Goal: Information Seeking & Learning: Learn about a topic

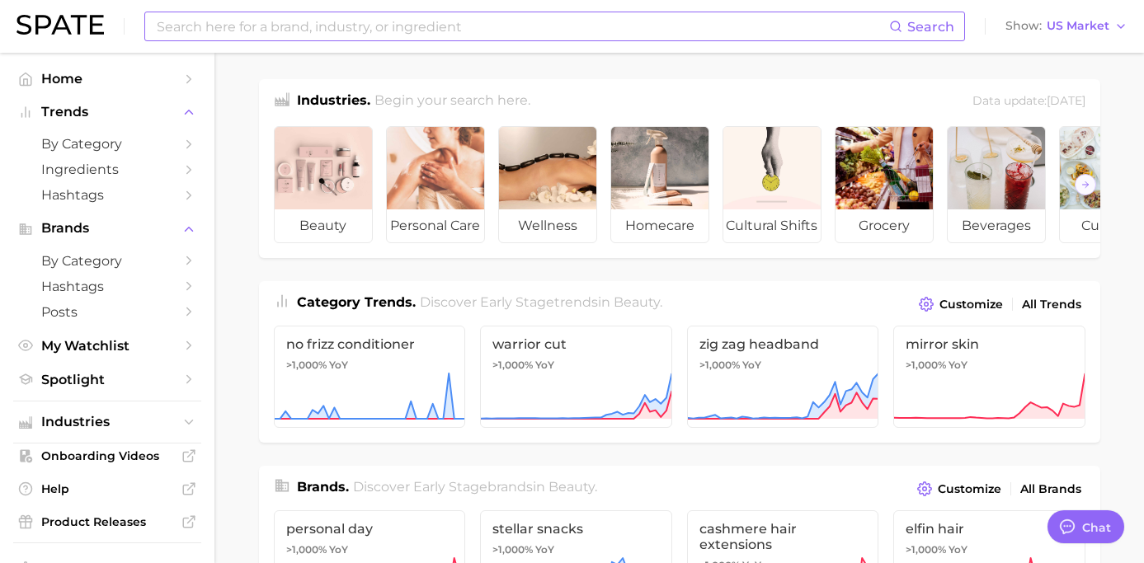
click at [591, 33] on input at bounding box center [522, 26] width 734 height 28
drag, startPoint x: 301, startPoint y: 23, endPoint x: 120, endPoint y: 20, distance: 180.6
click at [120, 20] on div "new balance Search No results for " new balance " Suggest Show US Market" at bounding box center [571, 26] width 1111 height 53
type input "us open"
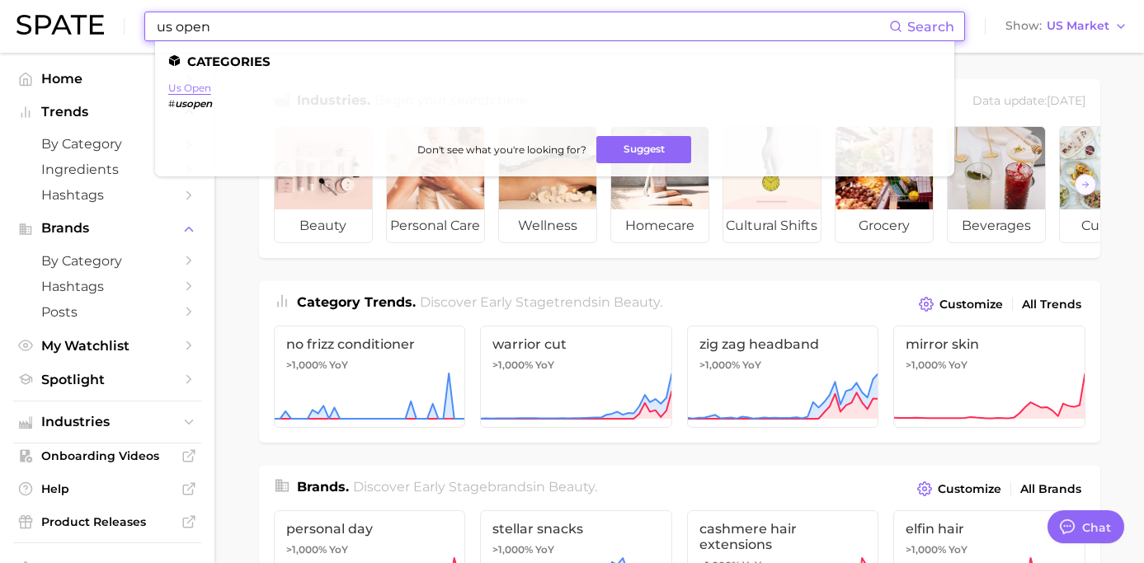
click at [206, 89] on link "us open" at bounding box center [189, 88] width 43 height 12
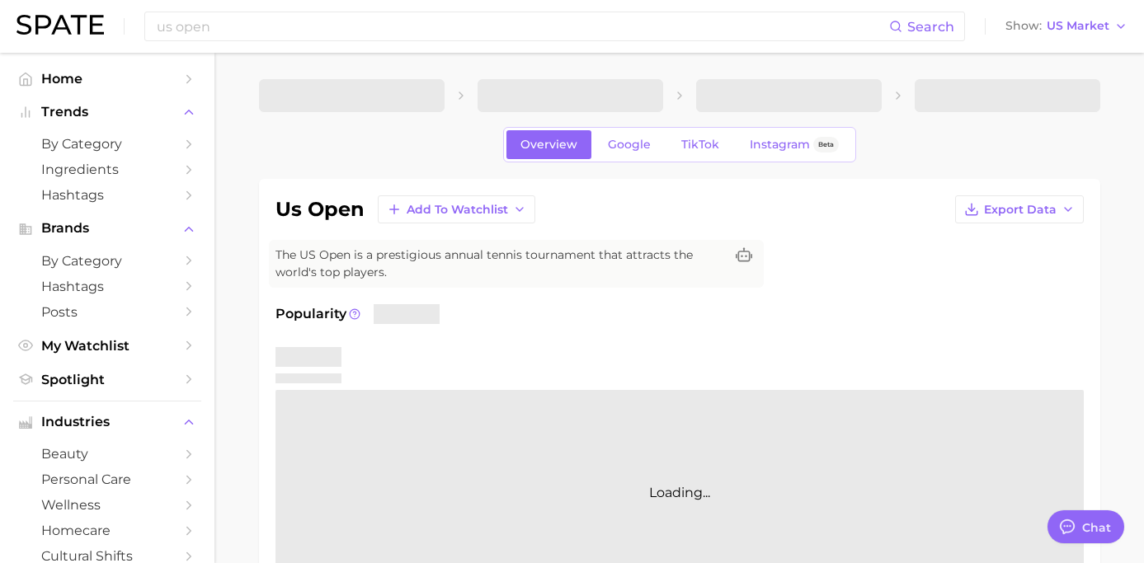
type textarea "x"
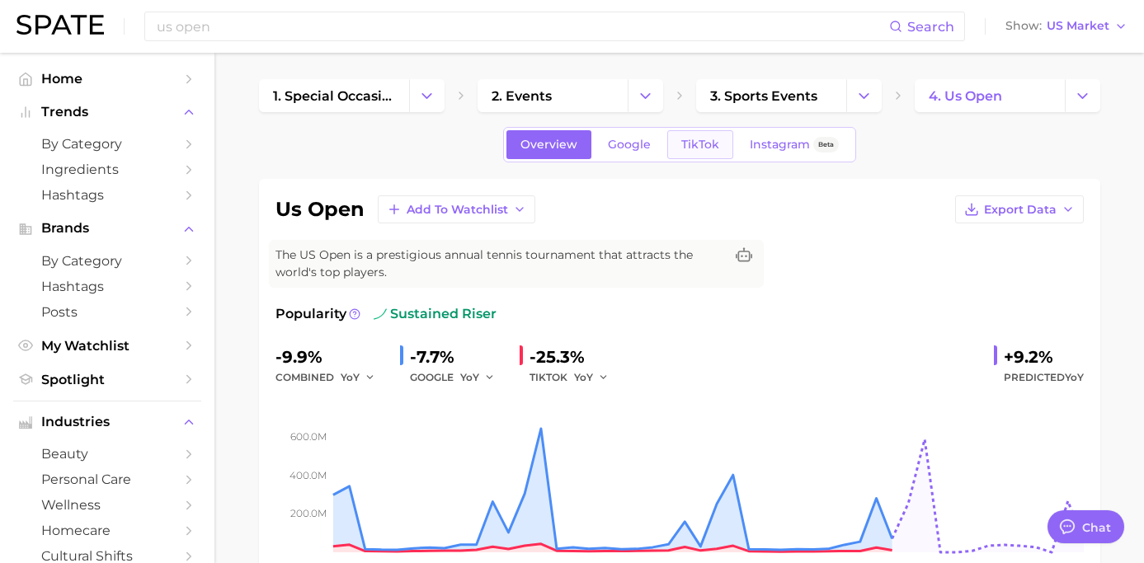
click at [676, 144] on link "TikTok" at bounding box center [700, 144] width 66 height 29
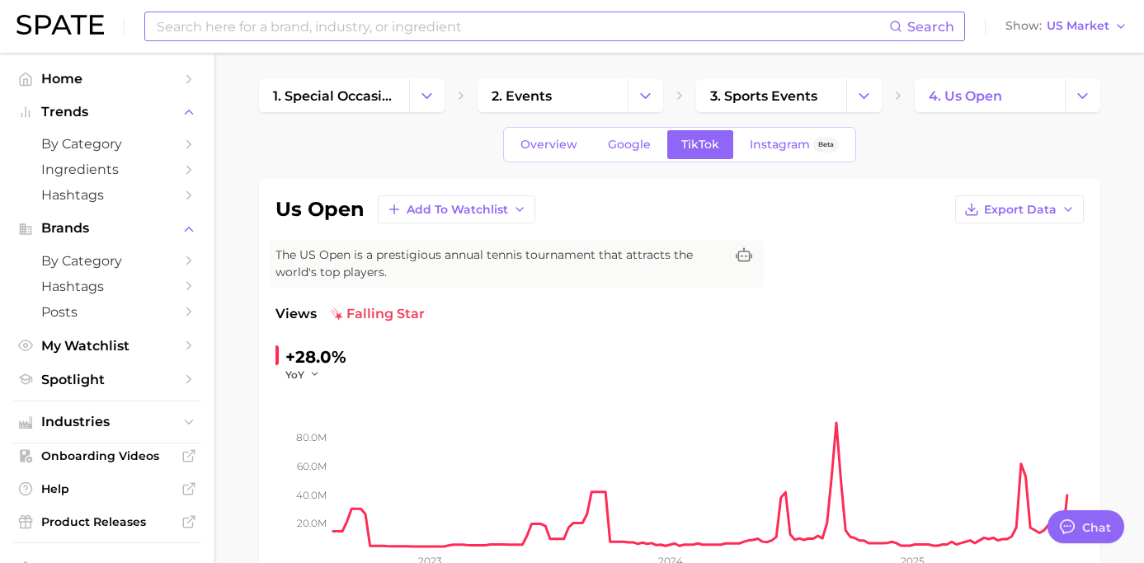
click at [458, 38] on input at bounding box center [522, 26] width 734 height 28
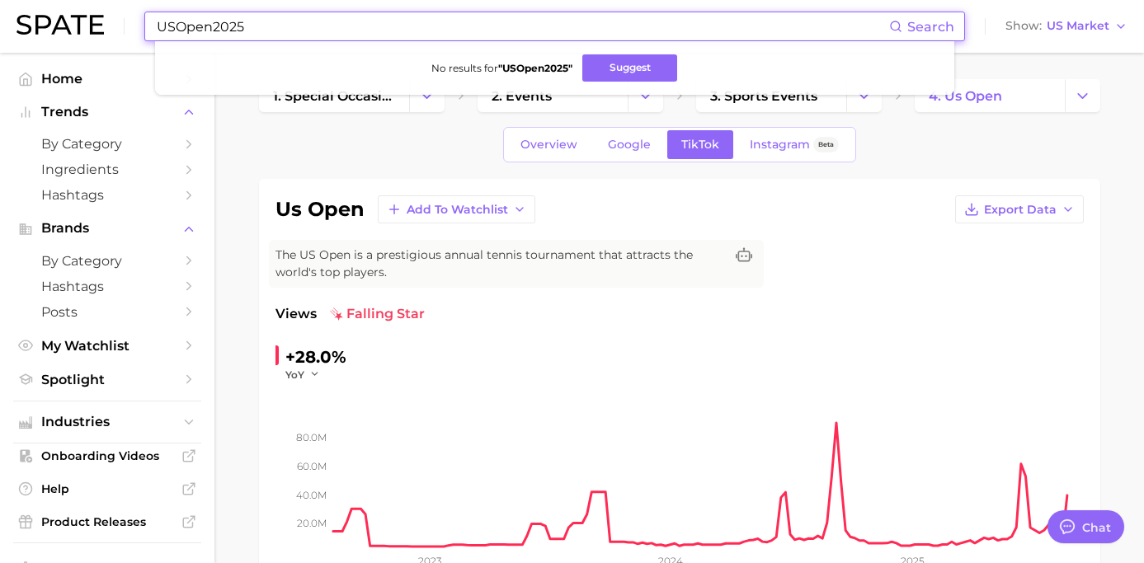
click at [157, 24] on input "USOpen2025" at bounding box center [522, 26] width 734 height 28
click at [620, 54] on button "Suggest" at bounding box center [633, 67] width 95 height 27
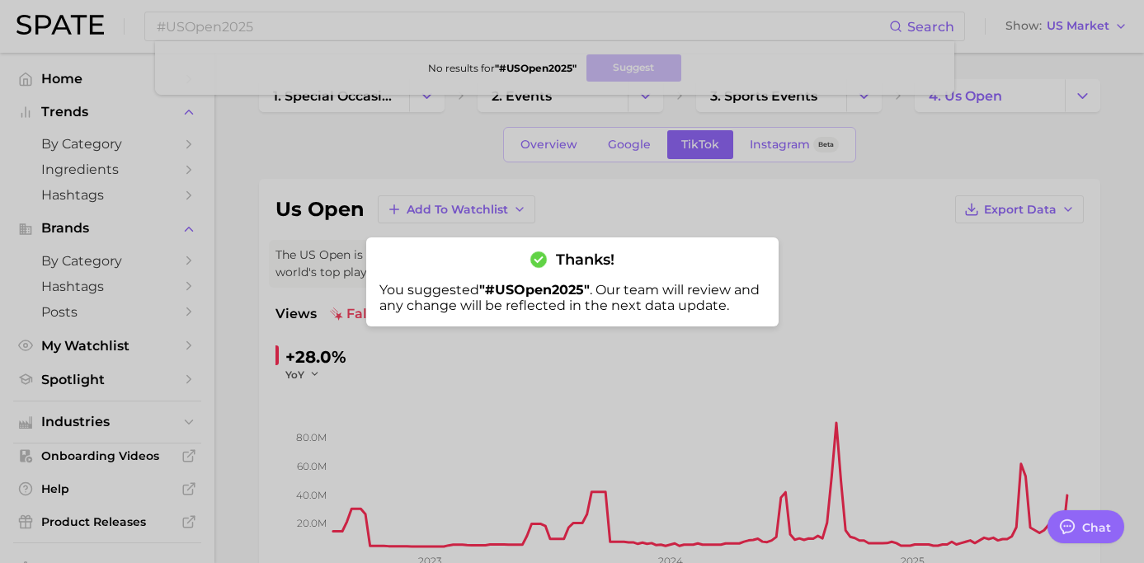
click at [420, 74] on div at bounding box center [572, 281] width 1144 height 563
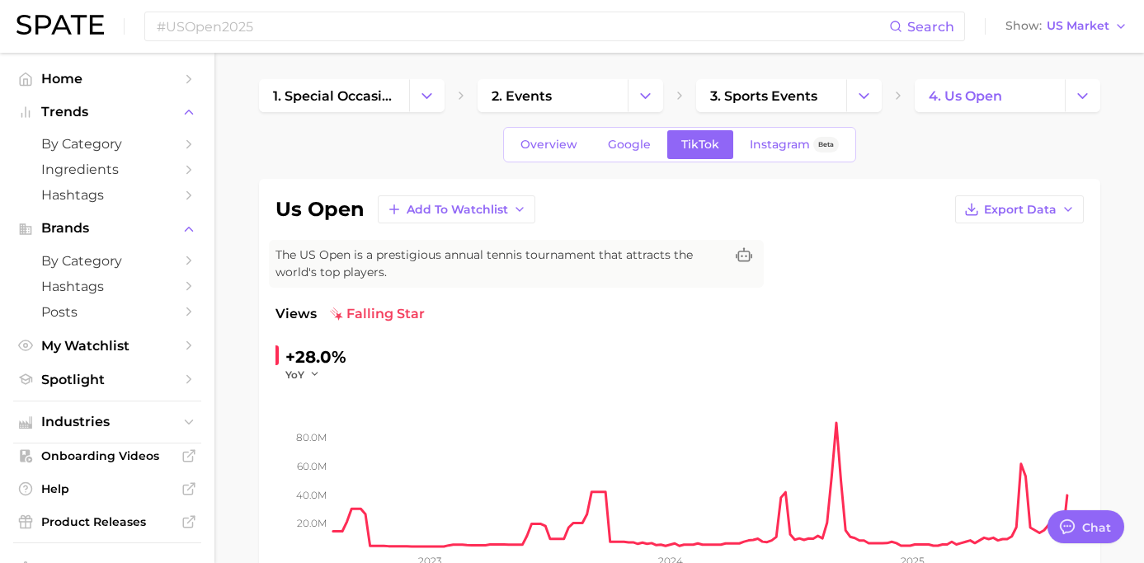
click at [270, 7] on div "#USOpen2025 Search Show US Market" at bounding box center [571, 26] width 1111 height 53
click at [277, 25] on input "#USOpen2025" at bounding box center [522, 26] width 734 height 28
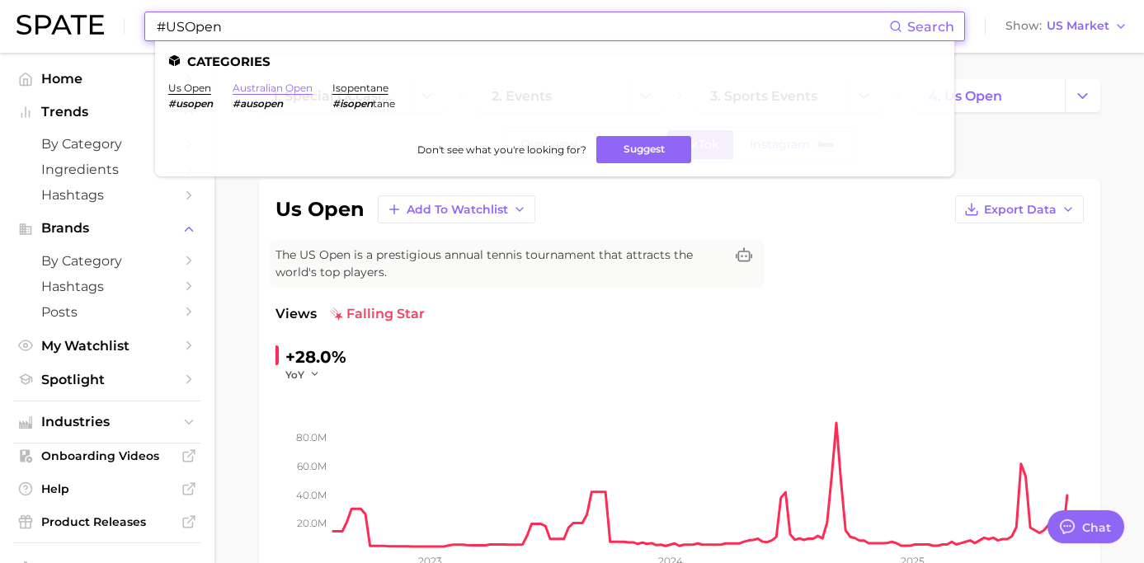
type input "#USOpen"
click at [246, 88] on link "australian open" at bounding box center [273, 88] width 80 height 12
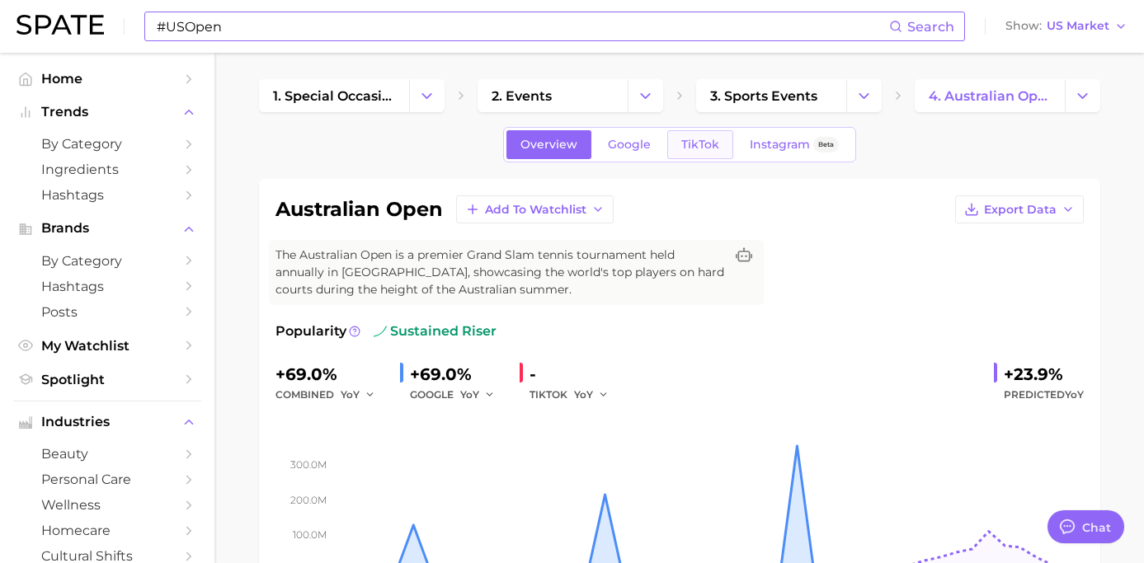
click at [698, 152] on link "TikTok" at bounding box center [700, 144] width 66 height 29
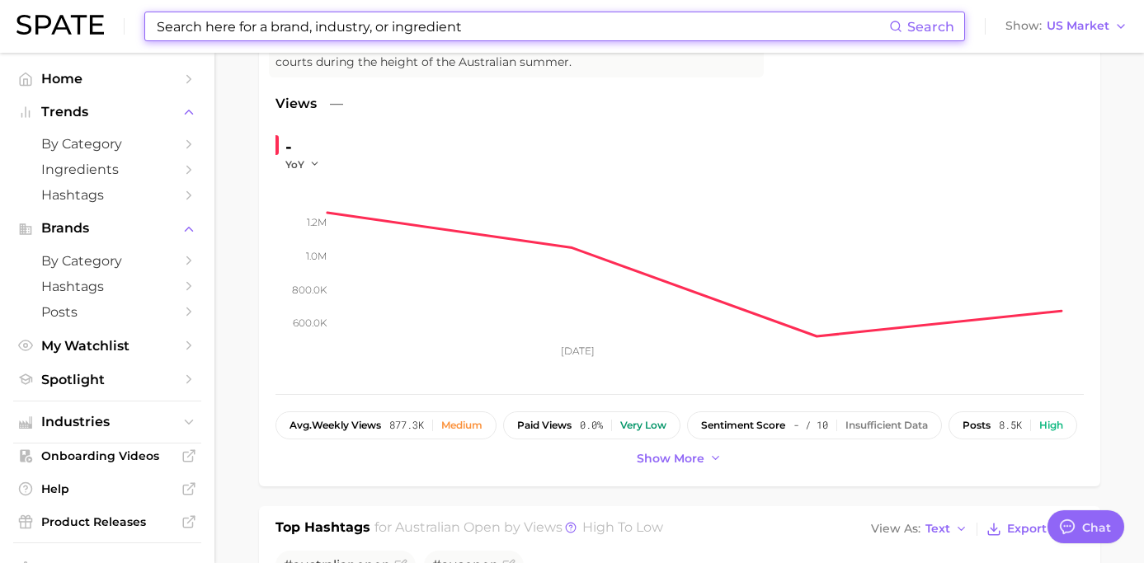
scroll to position [618, 0]
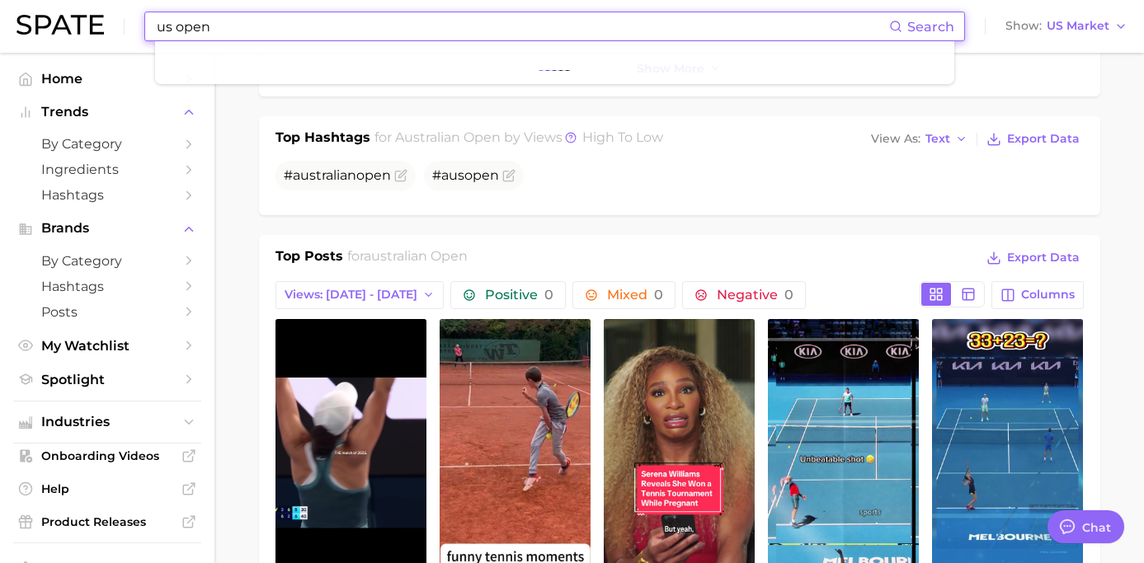
click at [183, 31] on input "us open" at bounding box center [522, 26] width 734 height 28
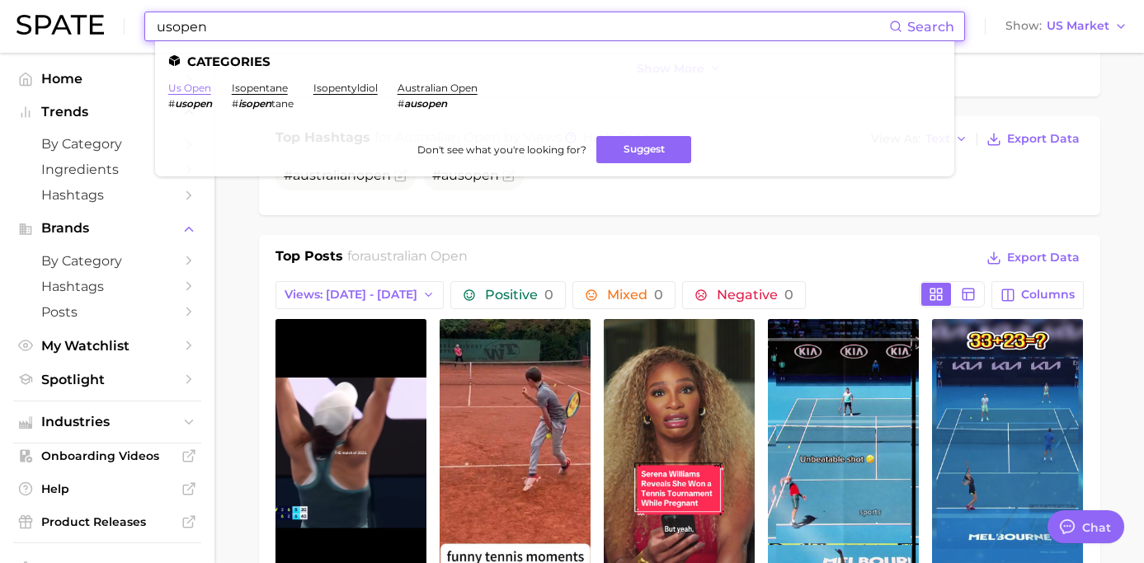
type input "usopen"
click at [181, 87] on link "us open" at bounding box center [189, 88] width 43 height 12
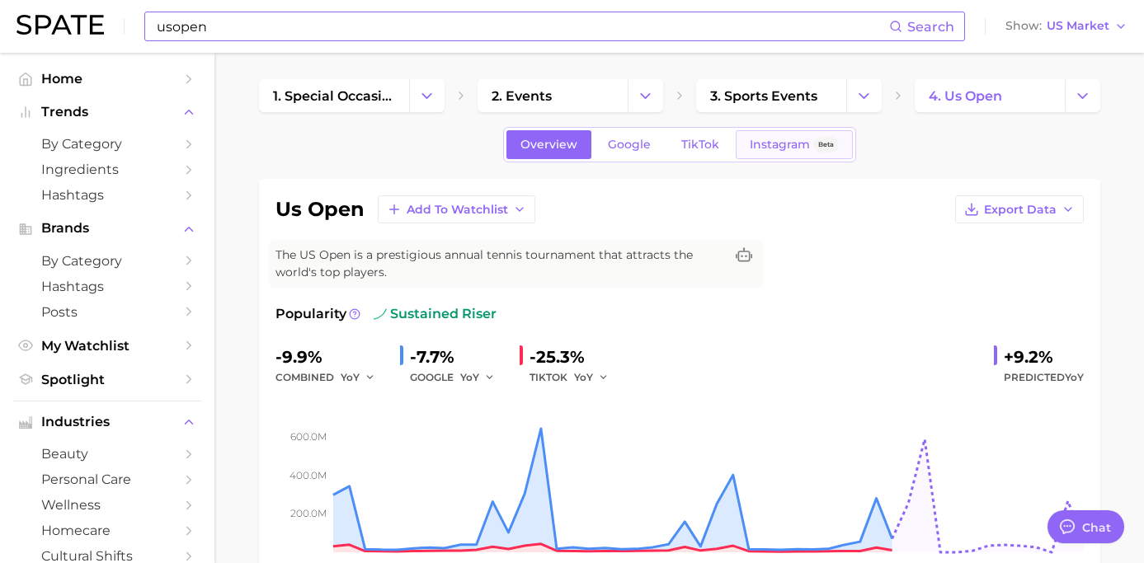
click at [751, 146] on span "Instagram" at bounding box center [779, 145] width 60 height 14
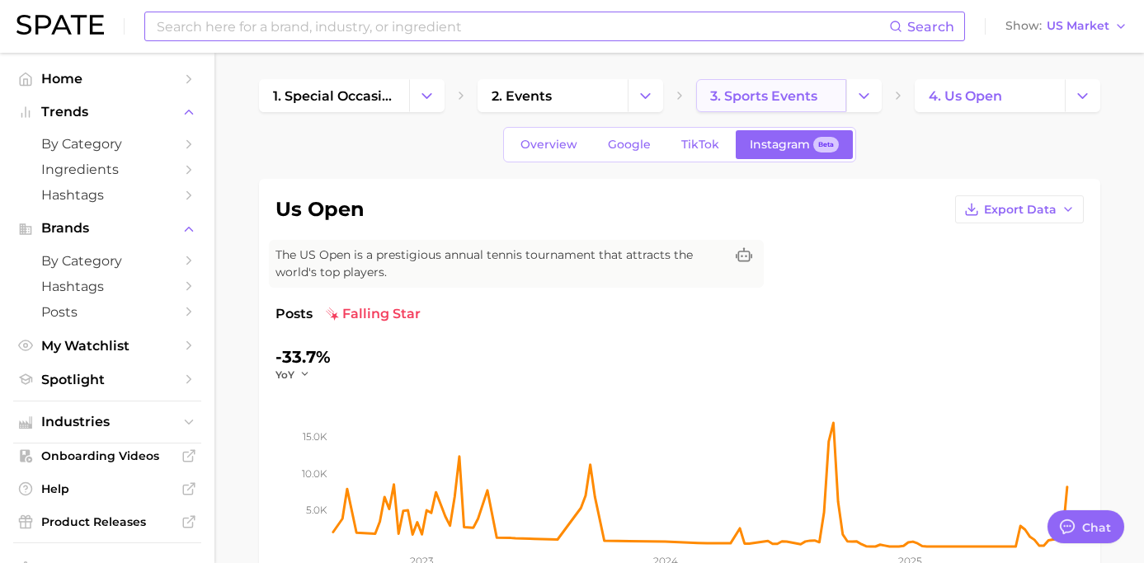
click at [773, 110] on link "3. sports events" at bounding box center [771, 95] width 150 height 33
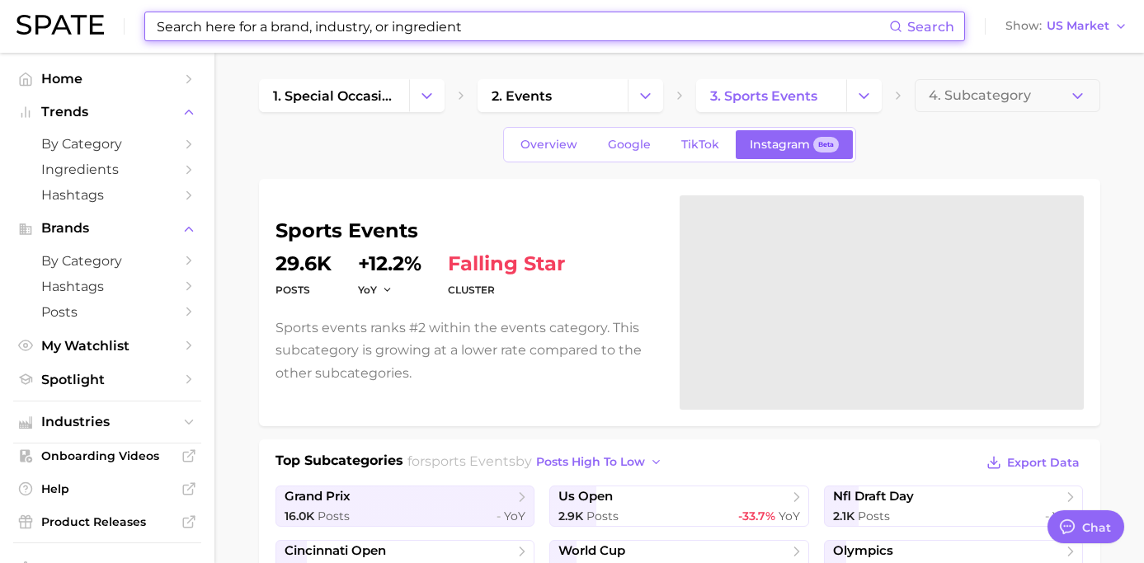
click at [579, 24] on input at bounding box center [522, 26] width 734 height 28
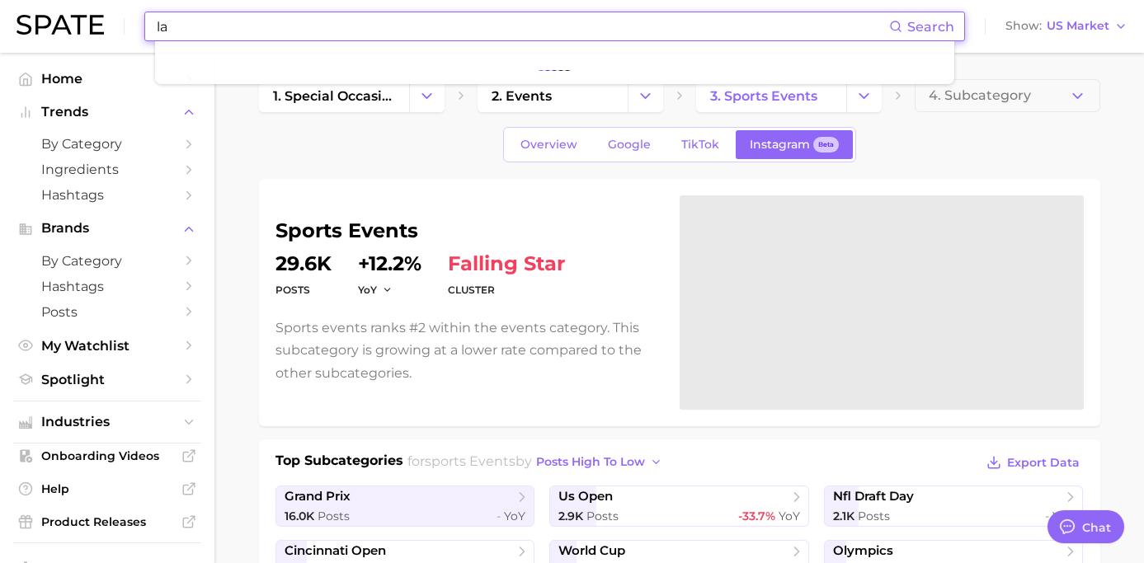
type input "l"
type input "g"
type input "Honey Deuce"
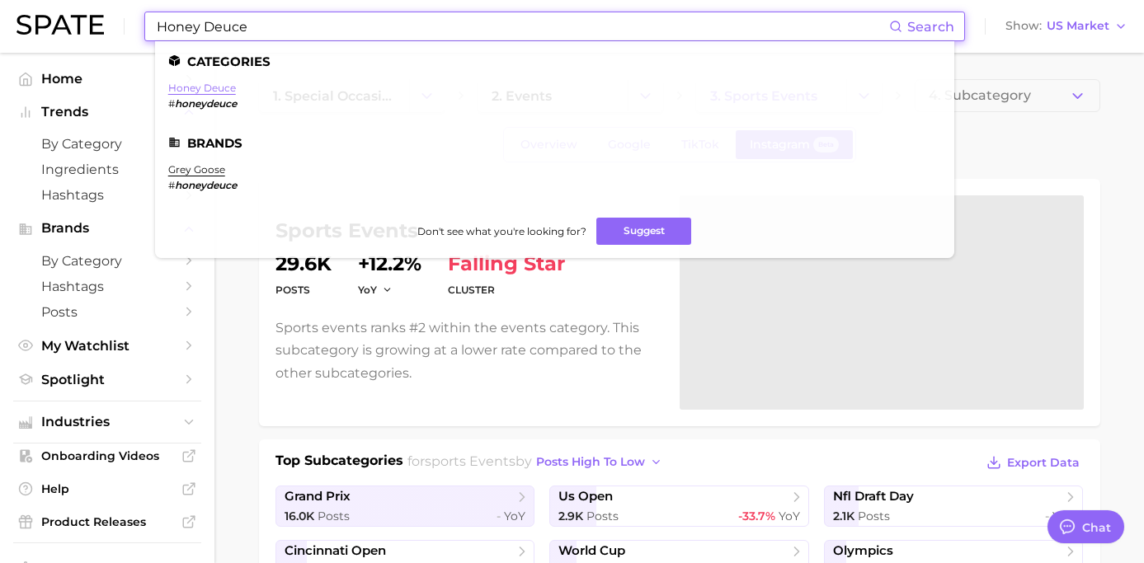
click at [214, 82] on link "honey deuce" at bounding box center [202, 88] width 68 height 12
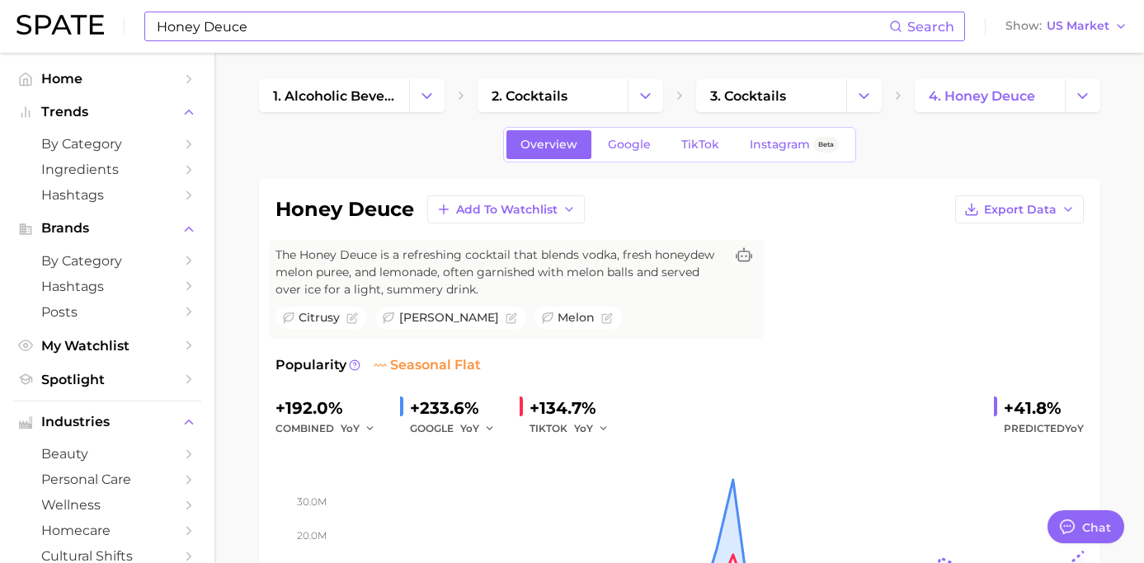
click at [472, 37] on input "Honey Deuce" at bounding box center [522, 26] width 734 height 28
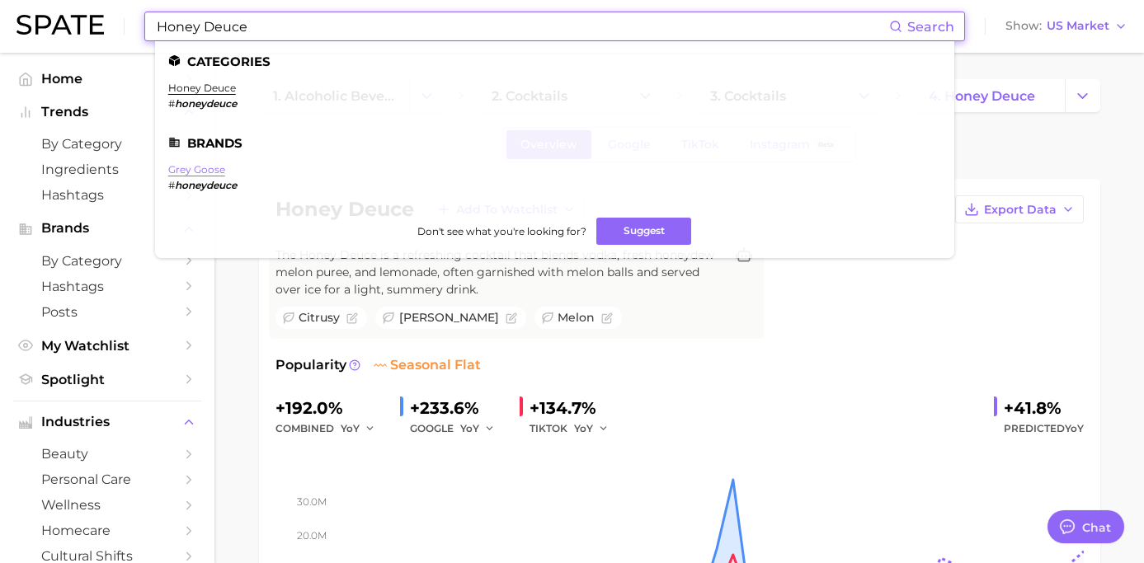
click at [218, 170] on link "grey goose" at bounding box center [196, 169] width 57 height 12
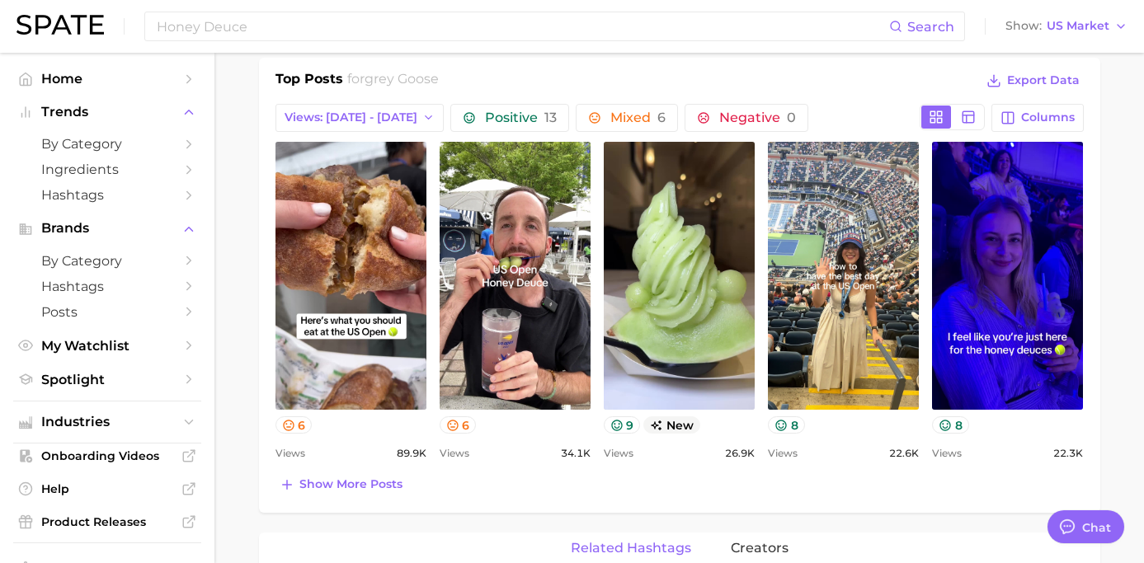
scroll to position [693, 0]
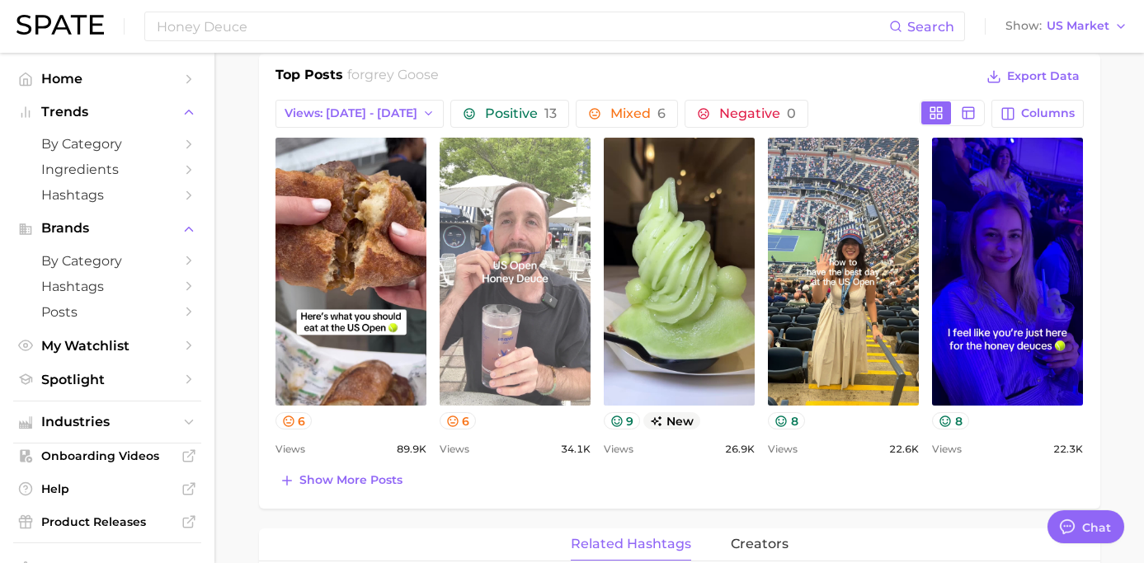
click at [484, 244] on link "view post on TikTok" at bounding box center [514, 272] width 151 height 268
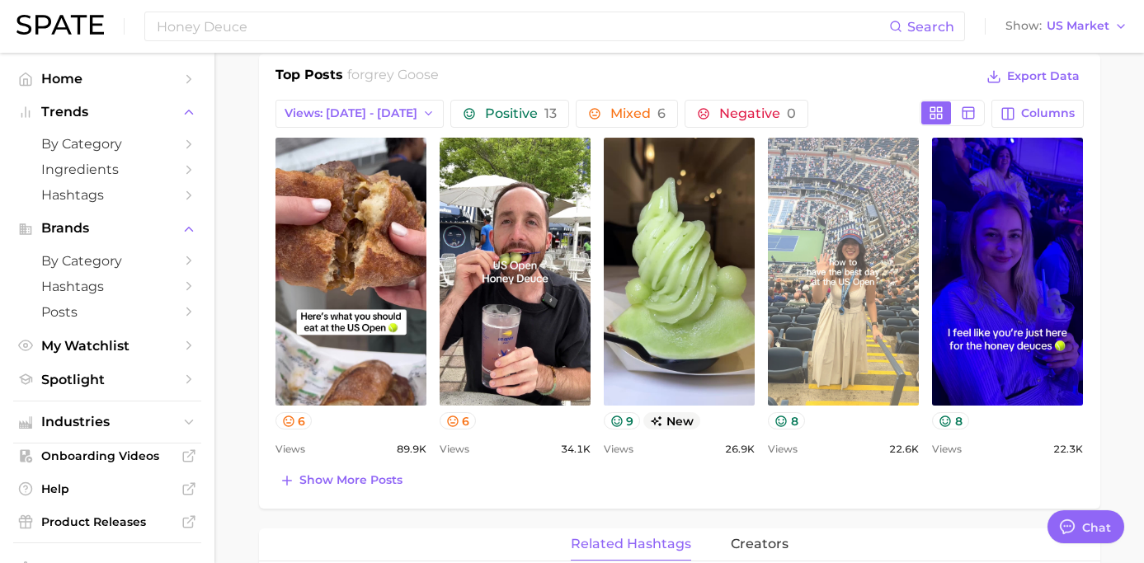
click at [859, 258] on link "view post on TikTok" at bounding box center [843, 272] width 151 height 268
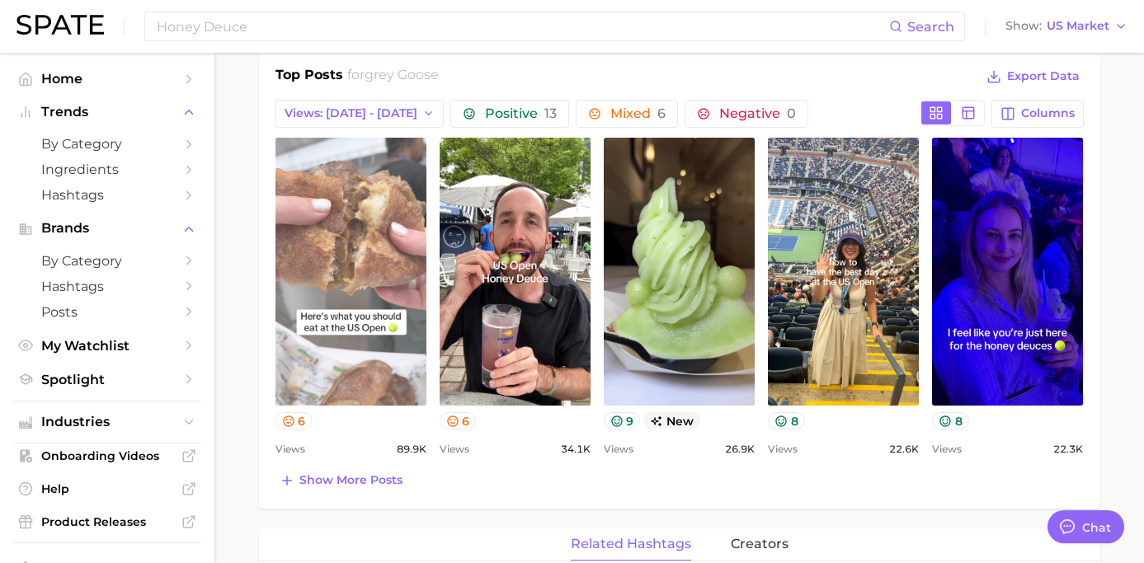
click at [323, 388] on link "view post on TikTok" at bounding box center [350, 272] width 151 height 268
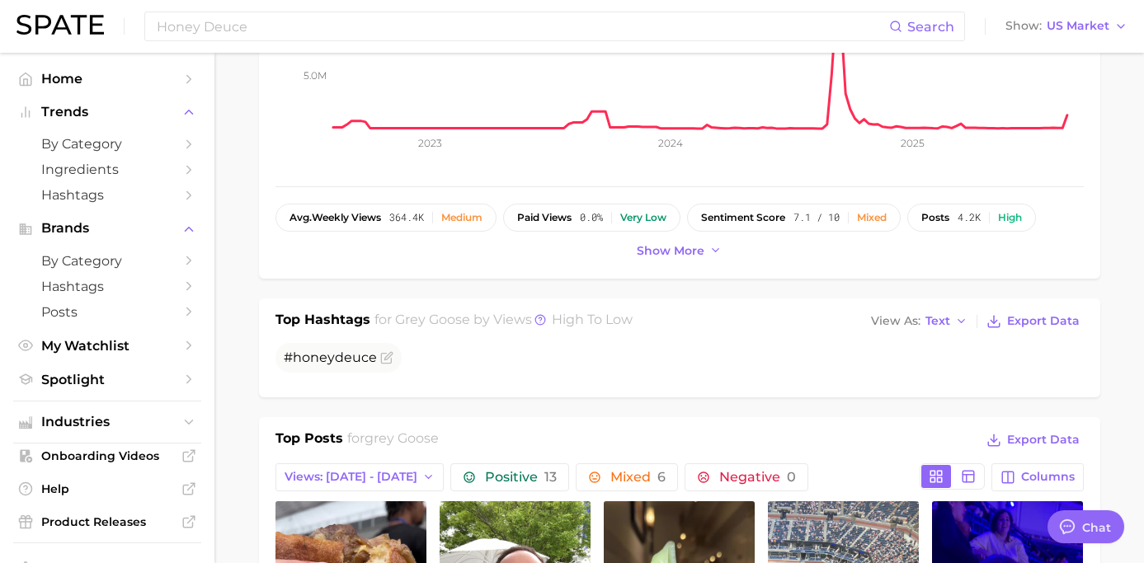
scroll to position [0, 0]
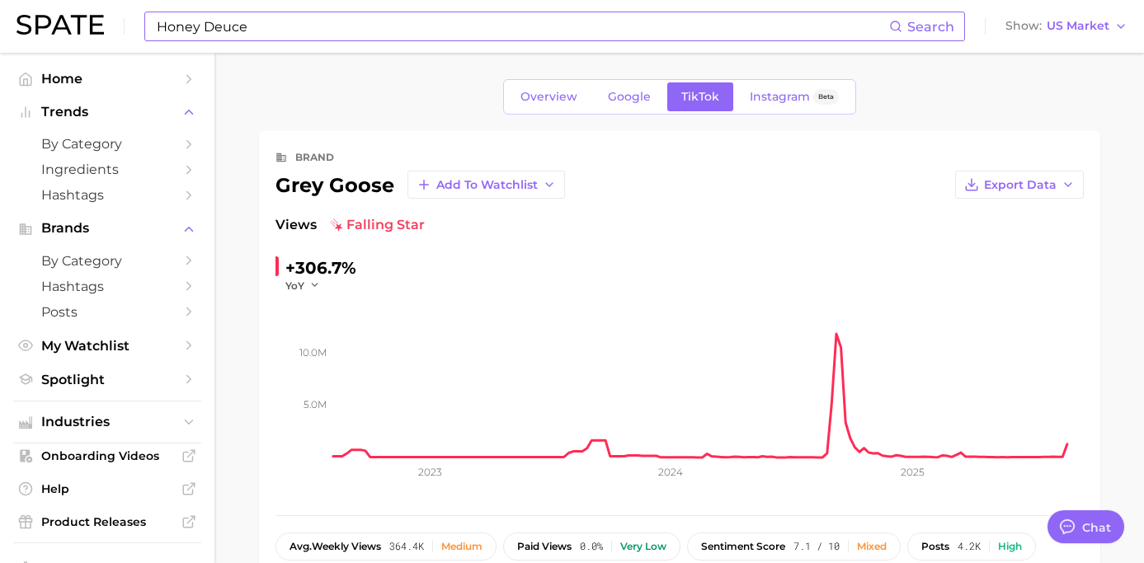
click at [611, 33] on input "Honey Deuce" at bounding box center [522, 26] width 734 height 28
type input "H"
type input "us open"
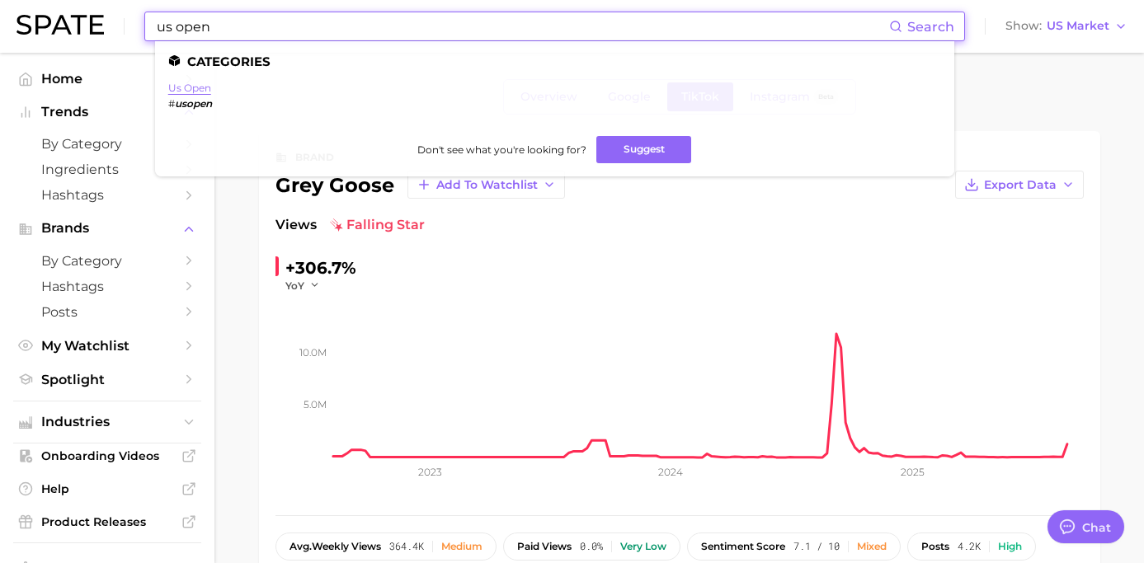
click at [203, 86] on link "us open" at bounding box center [189, 88] width 43 height 12
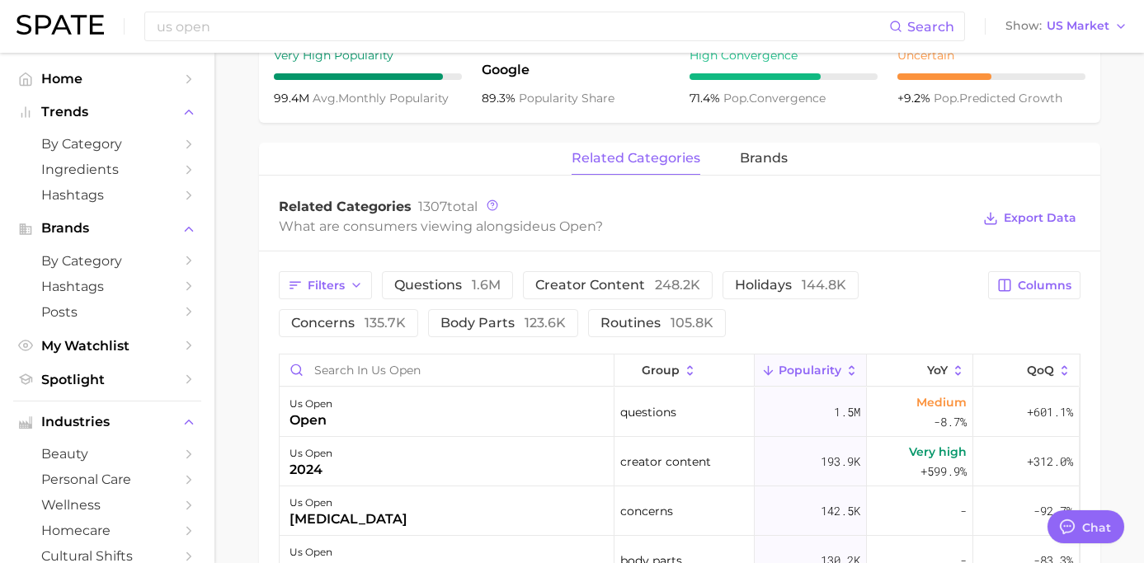
scroll to position [682, 0]
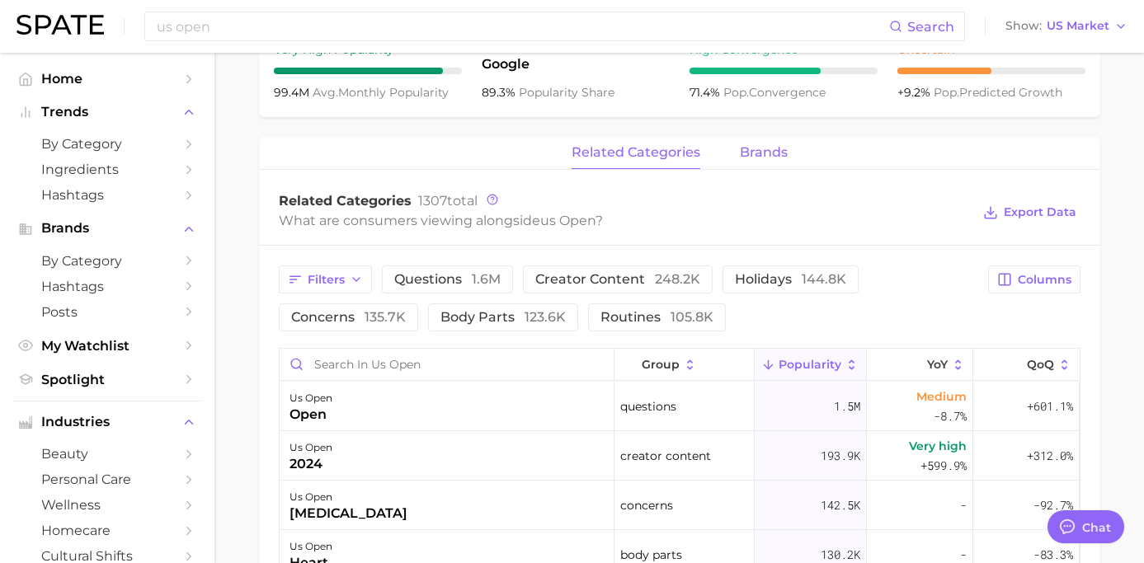
click at [746, 164] on button "brands" at bounding box center [764, 153] width 48 height 32
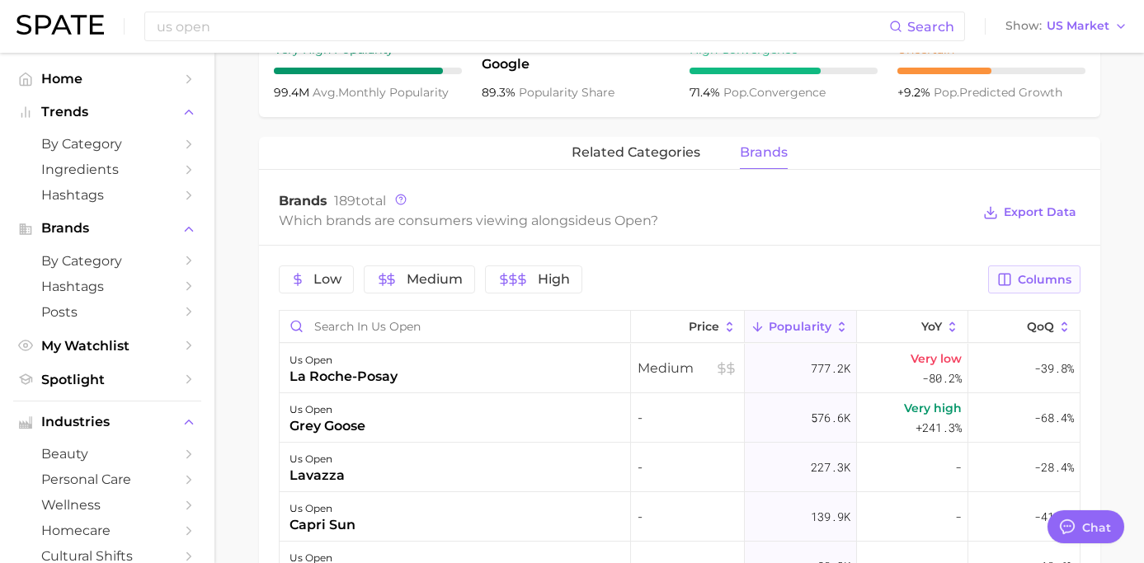
click at [999, 281] on icon "button" at bounding box center [1005, 281] width 12 height 12
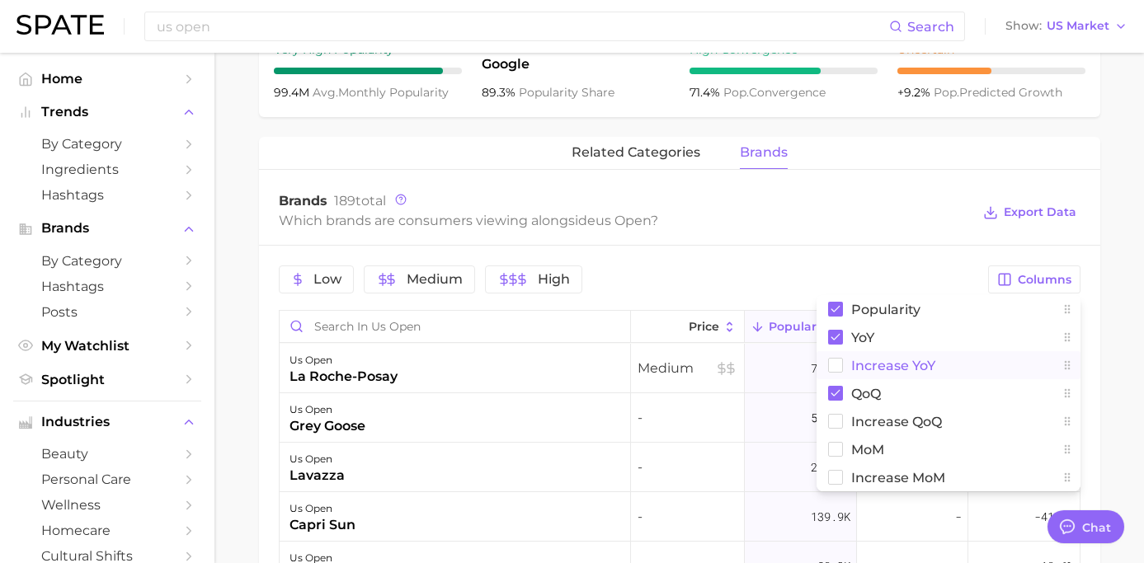
click at [919, 359] on span "Increase YoY" at bounding box center [893, 366] width 84 height 14
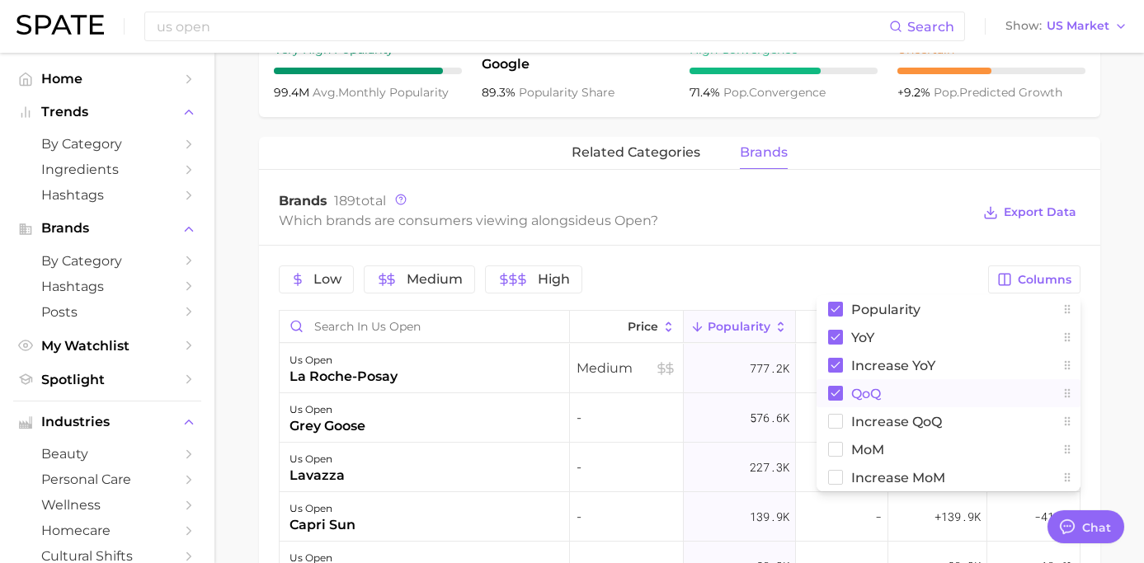
click at [863, 387] on span "QoQ" at bounding box center [866, 394] width 30 height 14
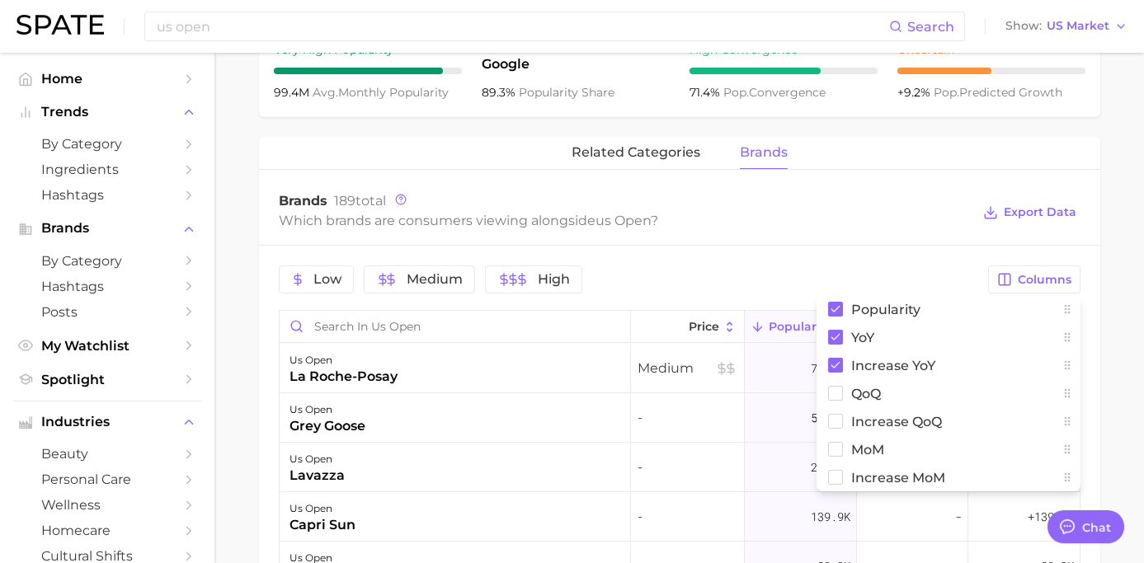
click at [895, 273] on div "Low Medium High" at bounding box center [629, 279] width 700 height 28
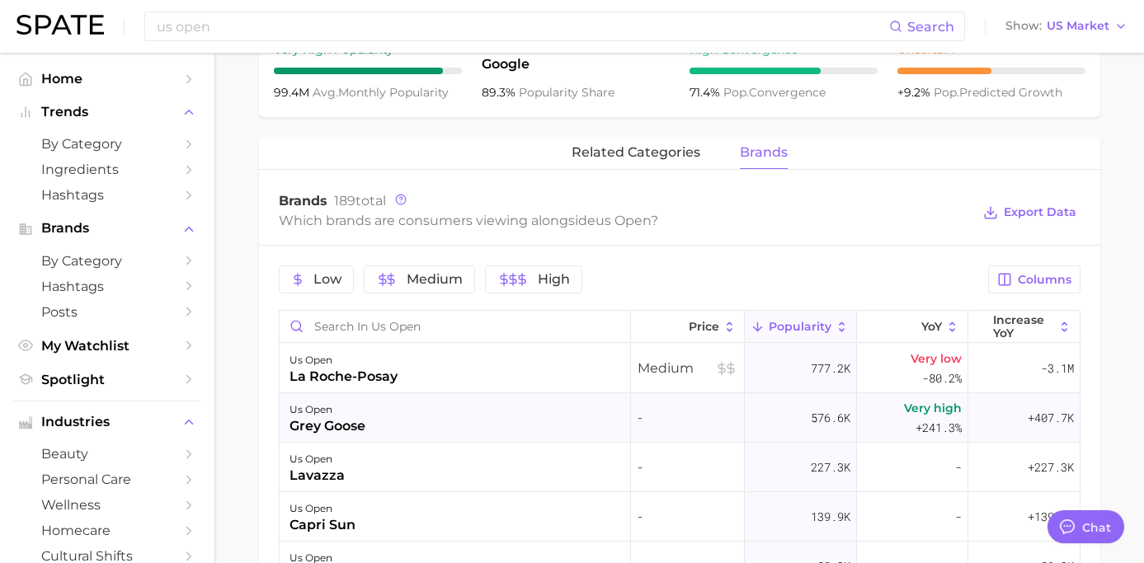
click at [877, 411] on div "Very high +241.3%" at bounding box center [912, 417] width 111 height 49
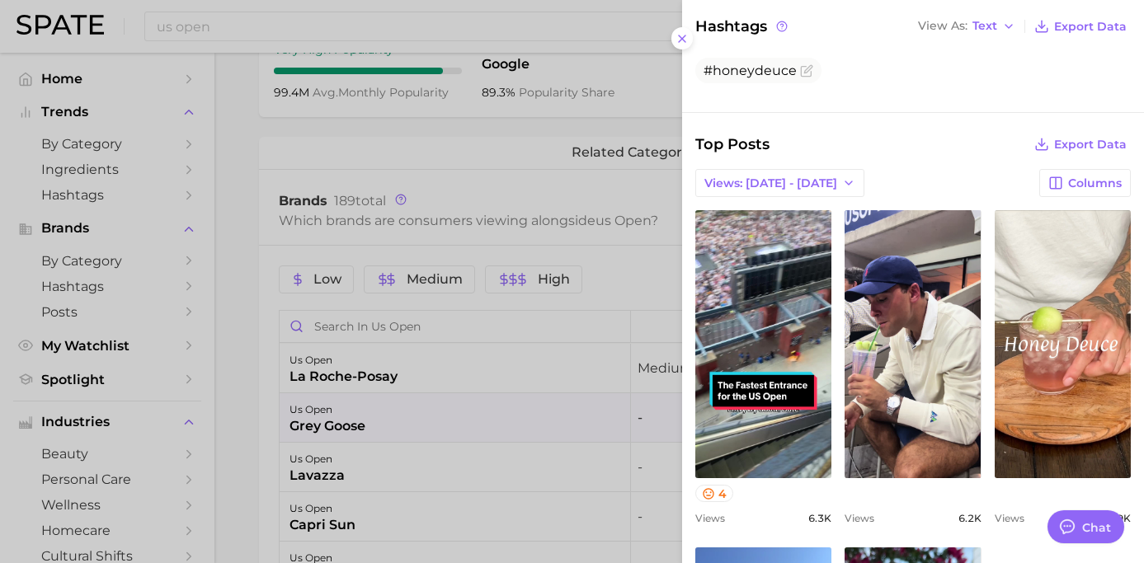
scroll to position [264, 0]
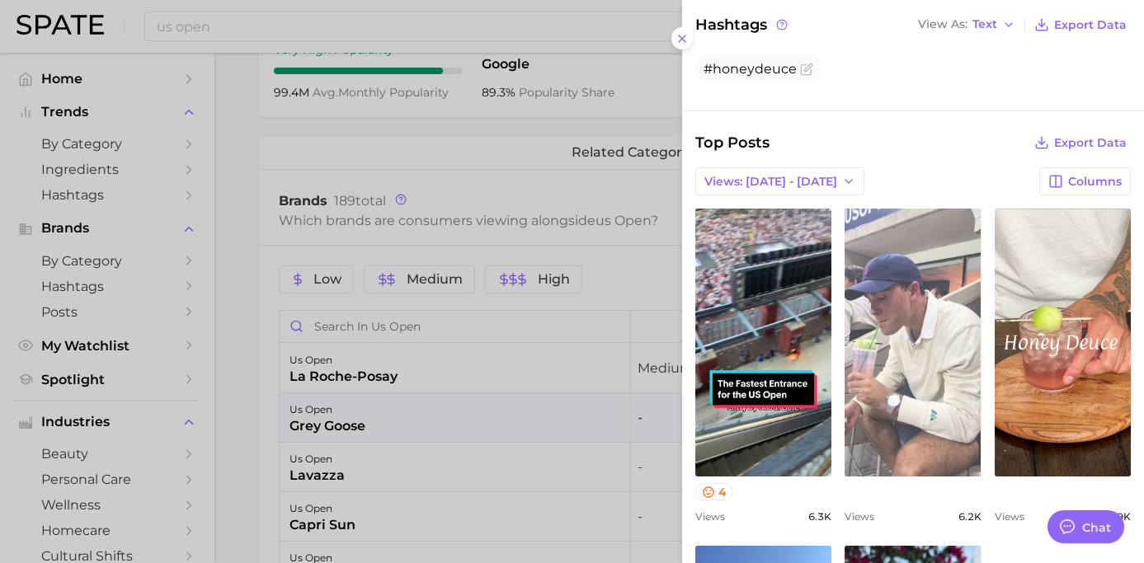
click at [893, 394] on link "view post on TikTok" at bounding box center [912, 343] width 136 height 268
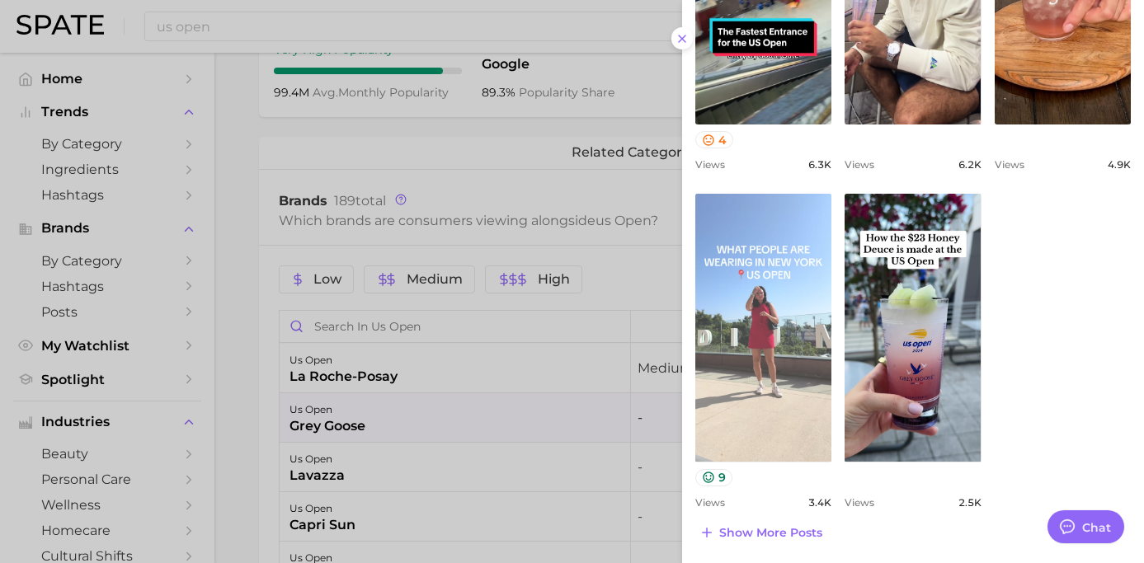
scroll to position [616, 0]
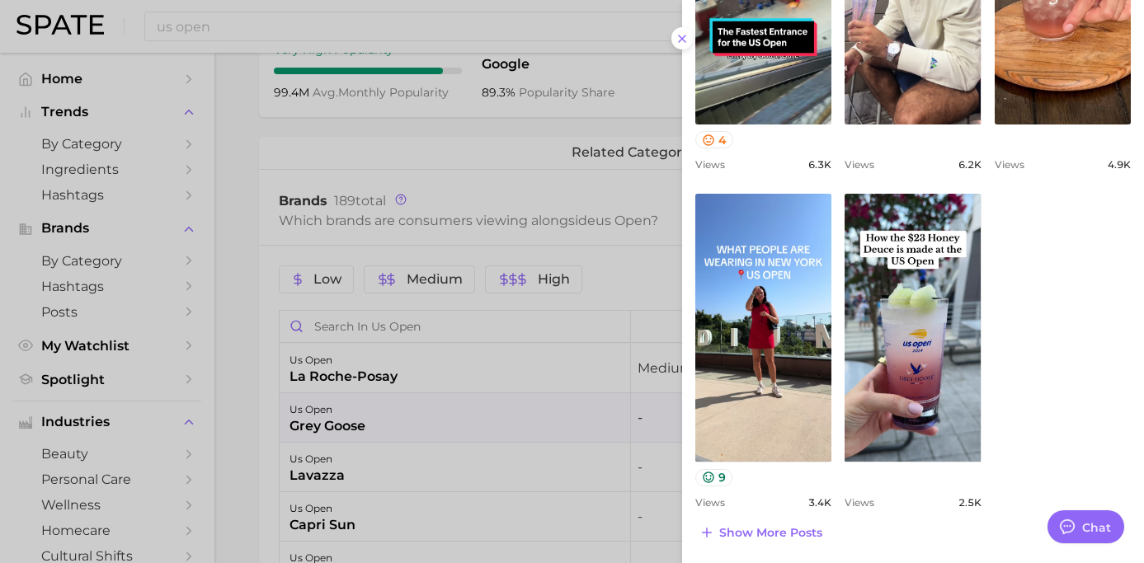
click at [562, 414] on div at bounding box center [572, 281] width 1144 height 563
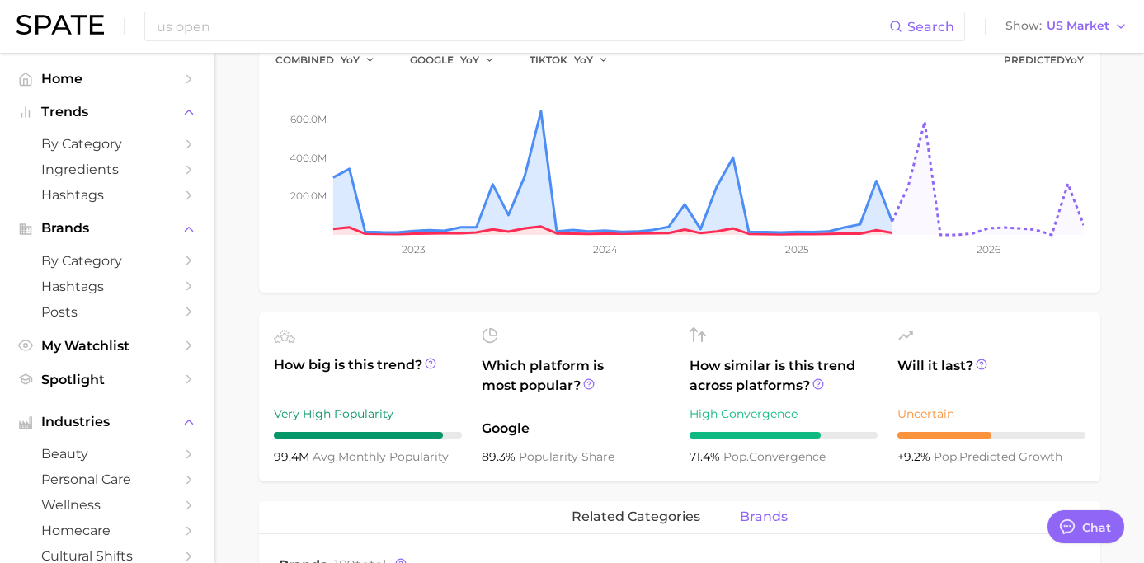
scroll to position [353, 0]
